Goal: Information Seeking & Learning: Find specific fact

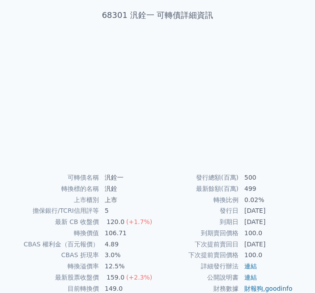
scroll to position [51, 0]
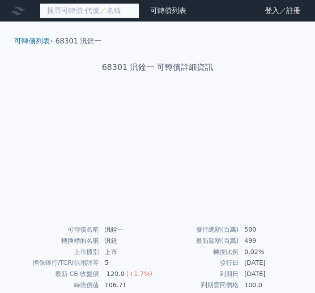
click at [84, 11] on input at bounding box center [89, 10] width 100 height 15
click at [90, 12] on input "6104" at bounding box center [89, 10] width 100 height 15
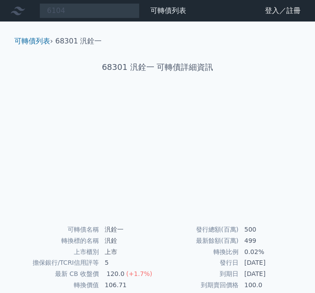
click at [240, 50] on div "68301 汎銓一 可轉債詳細資訊" at bounding box center [157, 67] width 301 height 41
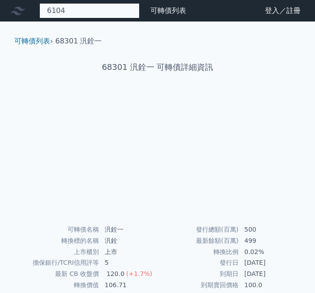
click at [74, 14] on input "6104" at bounding box center [89, 10] width 100 height 15
click at [81, 13] on input "6104" at bounding box center [89, 10] width 100 height 15
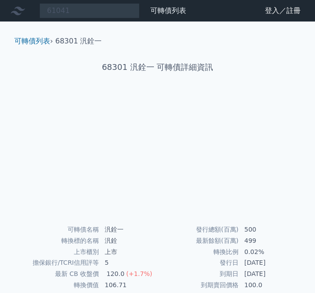
click at [83, 39] on li "68301 汎銓一" at bounding box center [79, 41] width 47 height 11
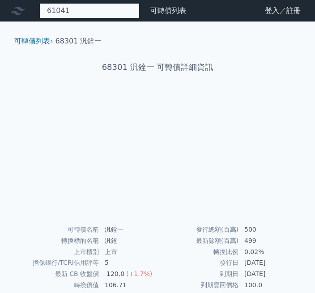
click at [73, 9] on input "61041" at bounding box center [89, 10] width 100 height 15
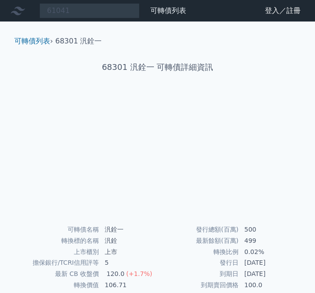
click at [73, 36] on li "68301 汎銓一" at bounding box center [79, 41] width 47 height 11
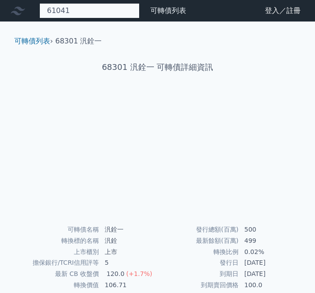
click at [87, 6] on input "61041" at bounding box center [89, 10] width 100 height 15
type input "6"
type input "1815"
